Goal: Find specific page/section: Find specific page/section

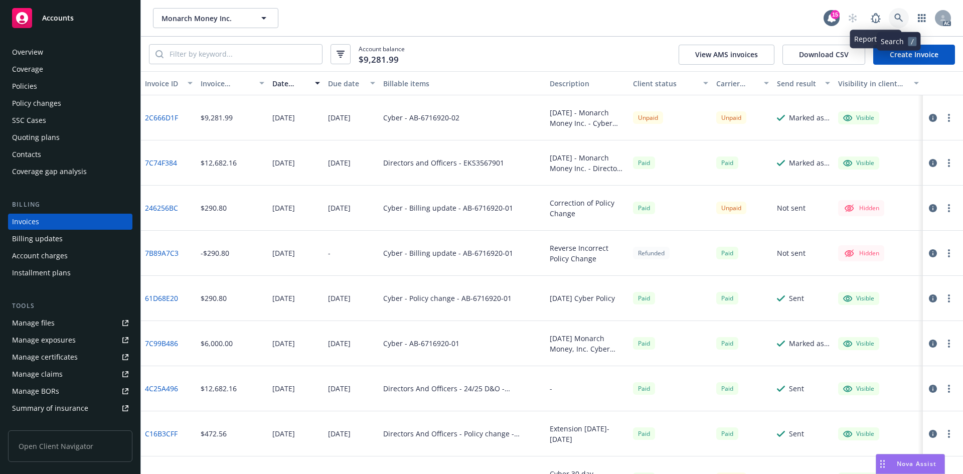
click at [893, 20] on link at bounding box center [898, 18] width 20 height 20
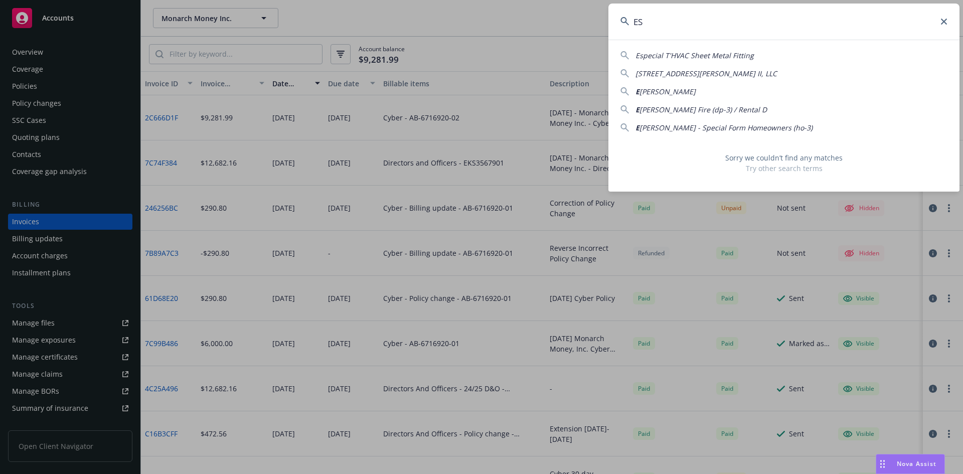
type input "E"
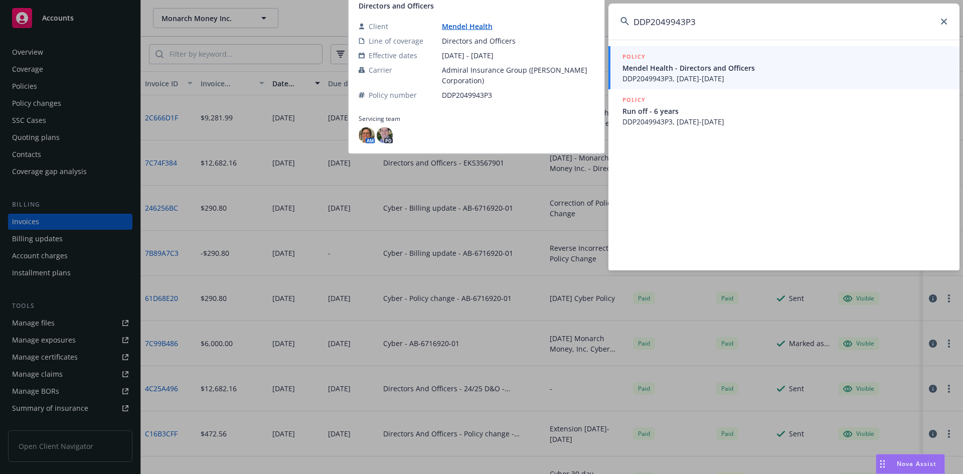
type input "DDP2049943P3"
click at [738, 76] on span "DDP2049943P3, [DATE]-[DATE]" at bounding box center [784, 78] width 325 height 11
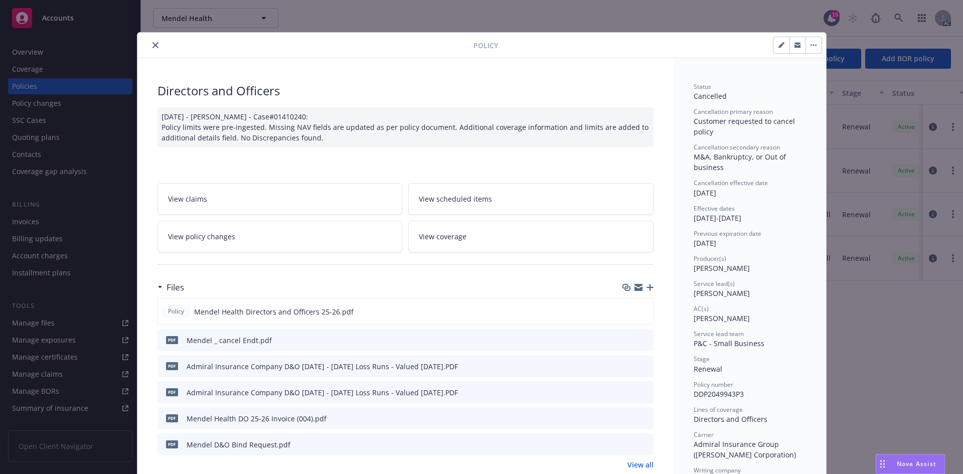
click at [149, 43] on button "close" at bounding box center [155, 45] width 12 height 12
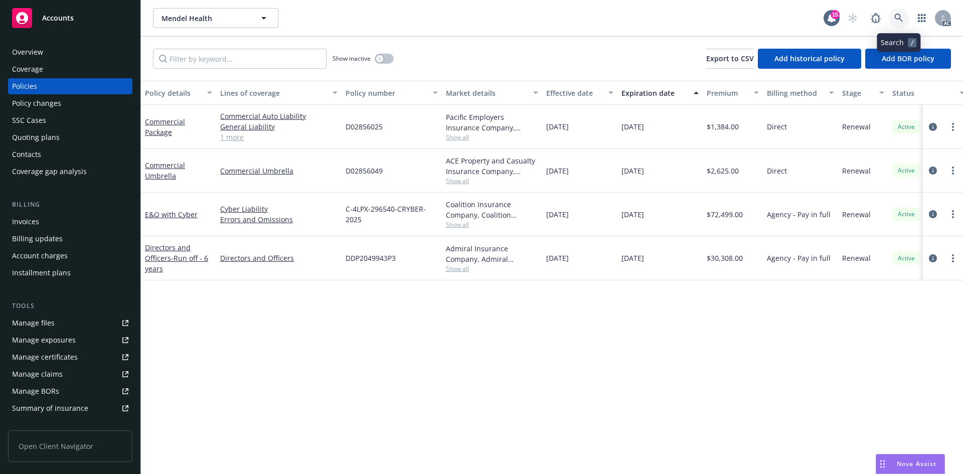
click at [894, 18] on icon at bounding box center [898, 18] width 9 height 9
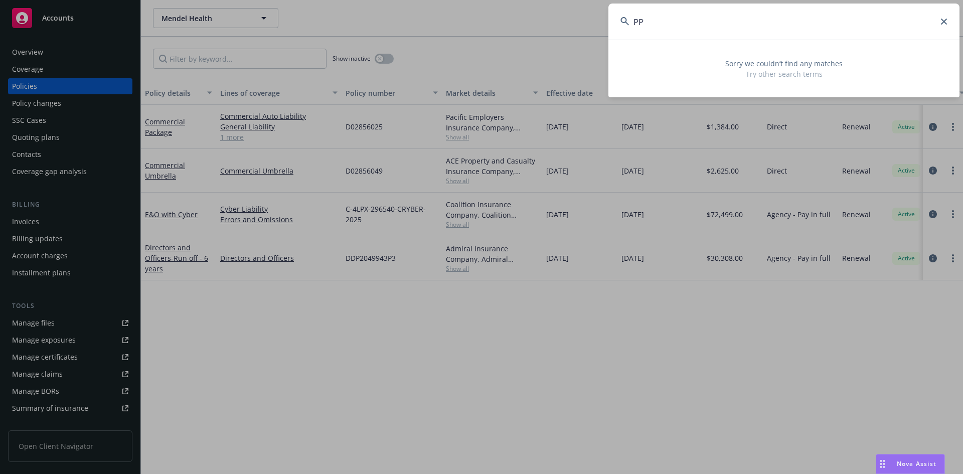
type input "P"
type input "j"
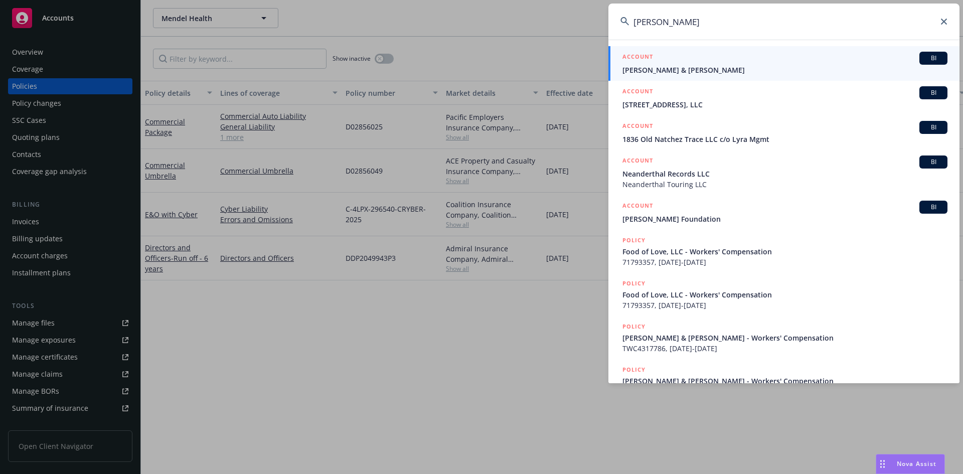
type input "[PERSON_NAME]"
click at [942, 22] on icon at bounding box center [943, 22] width 6 height 6
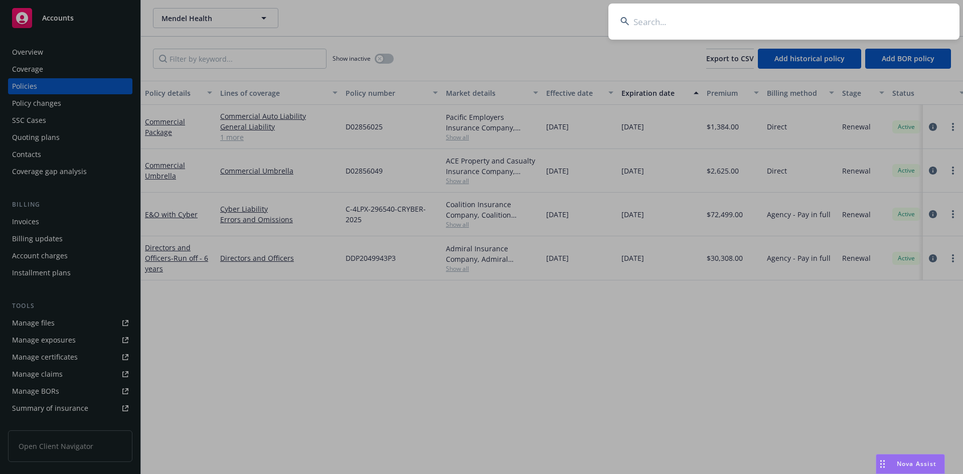
click at [881, 22] on input at bounding box center [783, 22] width 351 height 36
paste input "PPFCP-24-2276377-00"
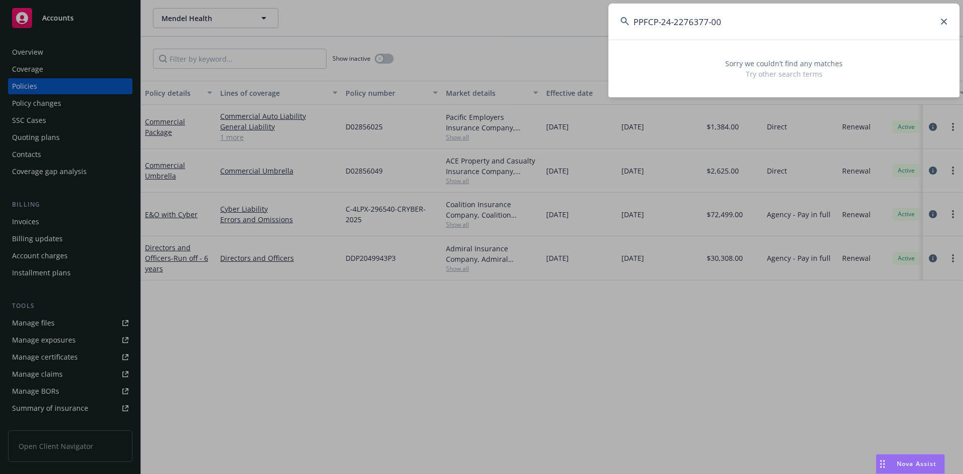
click at [643, 29] on input "PPFCP-24-2276377-00" at bounding box center [783, 22] width 351 height 36
click at [670, 24] on input "PPFCP-24-2276377-00" at bounding box center [783, 22] width 351 height 36
click at [767, 28] on input "PPFCP-25-2276377-00" at bounding box center [783, 22] width 351 height 36
type input "PPFCP-25-2276377-01"
drag, startPoint x: 774, startPoint y: 27, endPoint x: 619, endPoint y: 24, distance: 155.4
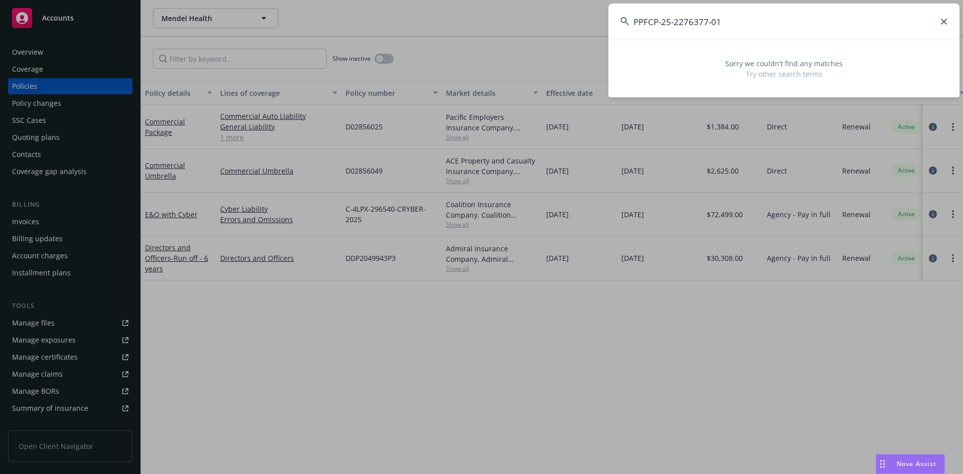
click at [619, 24] on input "PPFCP-25-2276377-01" at bounding box center [783, 22] width 351 height 36
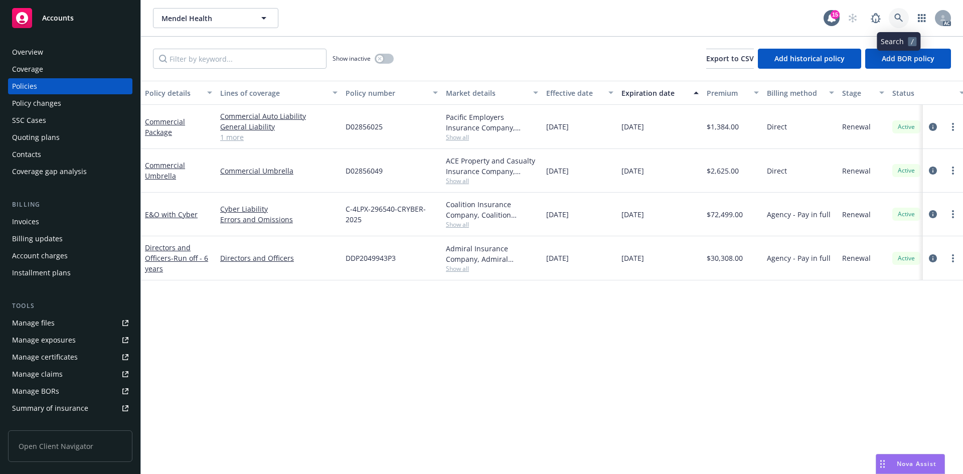
click at [898, 11] on link at bounding box center [898, 18] width 20 height 20
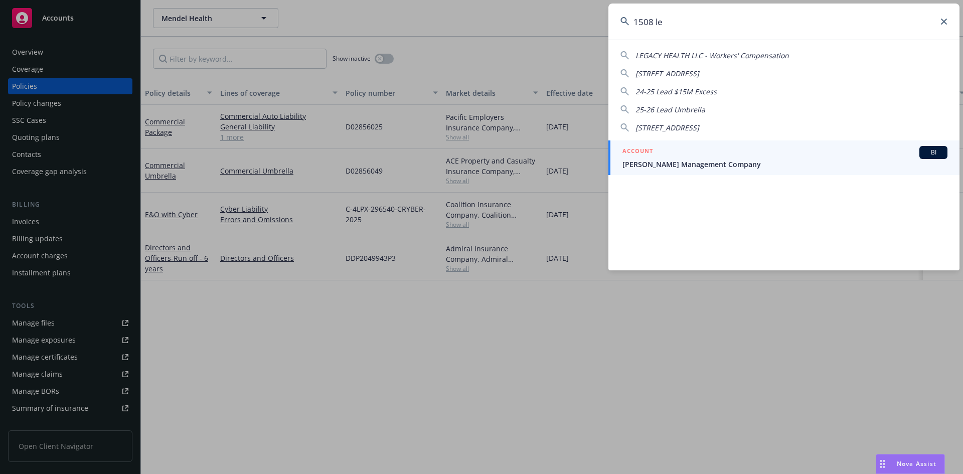
type input "1508 le"
click at [696, 163] on span "[PERSON_NAME] Management Company" at bounding box center [784, 164] width 325 height 11
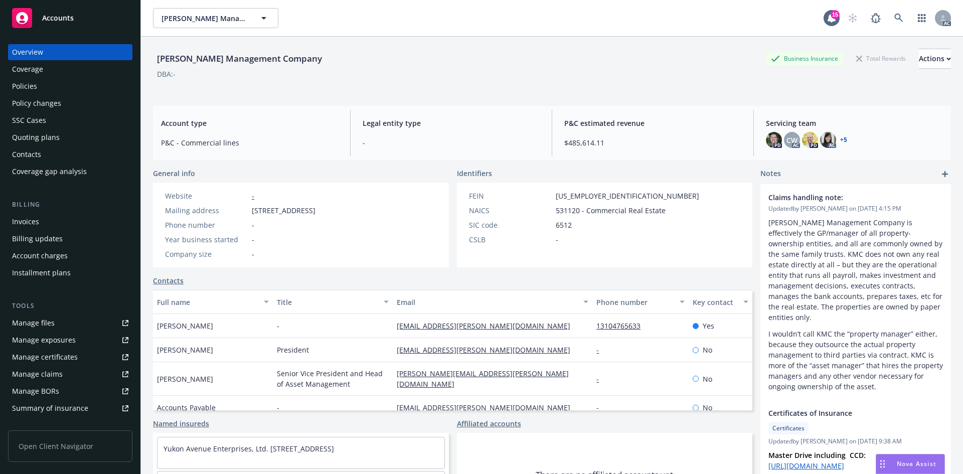
click at [38, 219] on div "Invoices" at bounding box center [25, 222] width 27 height 16
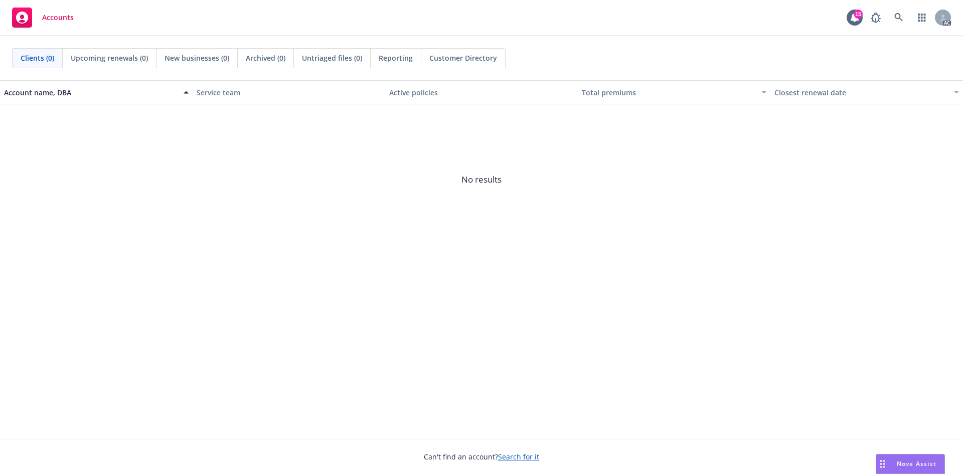
click at [909, 12] on div "AC" at bounding box center [907, 18] width 85 height 20
click at [906, 13] on link at bounding box center [898, 18] width 20 height 20
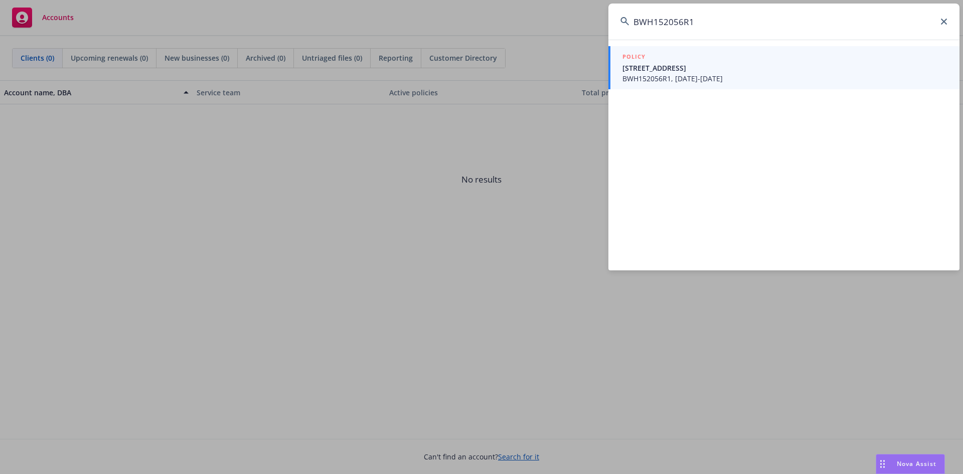
type input "BWH152056R1"
click at [803, 76] on span "BWH152056R1, 06/06/2025-06/06/2026" at bounding box center [784, 78] width 325 height 11
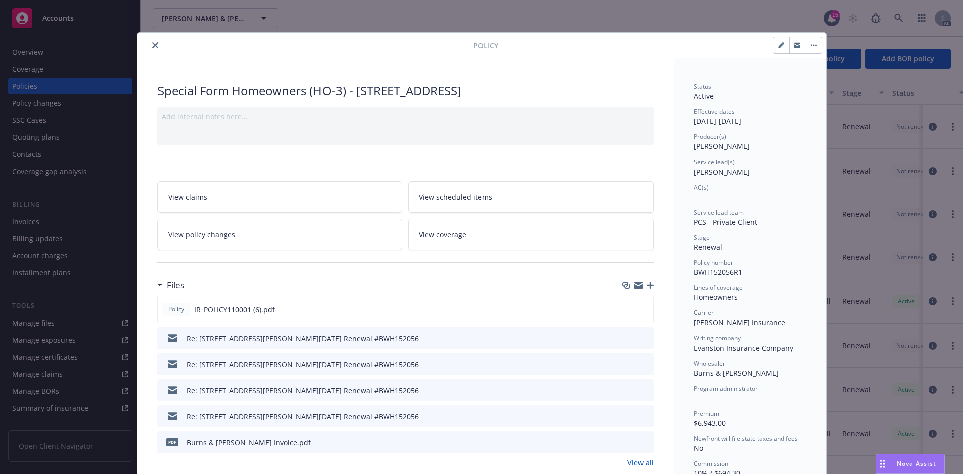
click at [152, 46] on icon "close" at bounding box center [155, 45] width 6 height 6
